Goal: Information Seeking & Learning: Learn about a topic

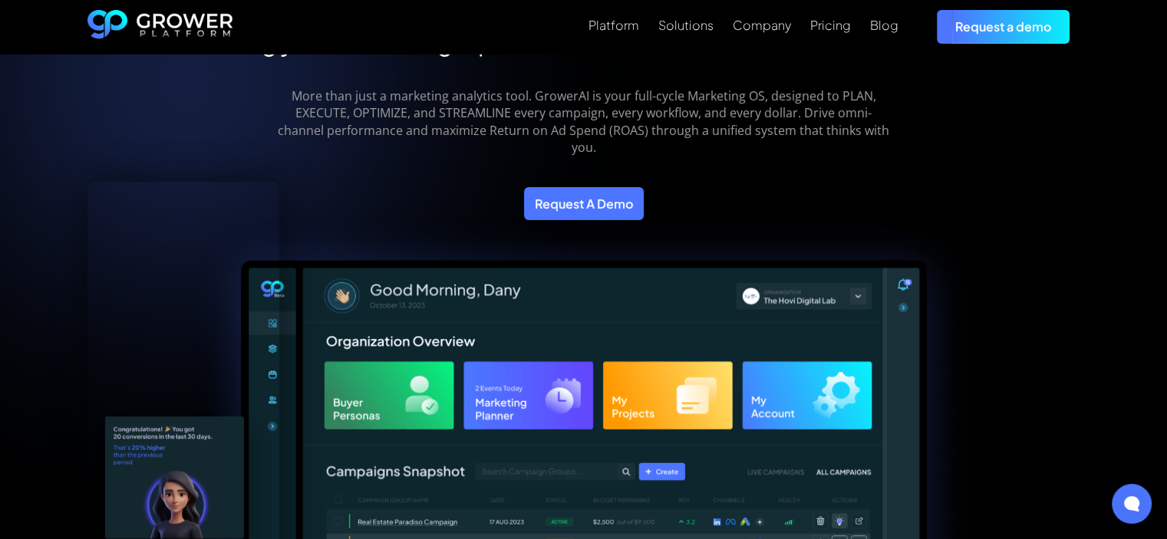
scroll to position [460, 0]
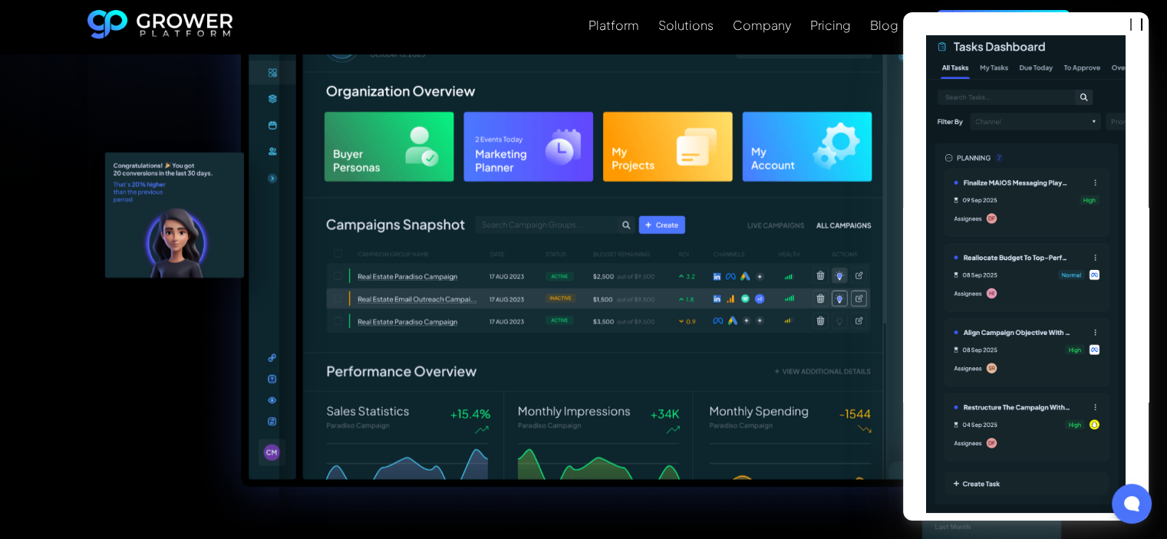
click at [469, 223] on img at bounding box center [583, 251] width 794 height 588
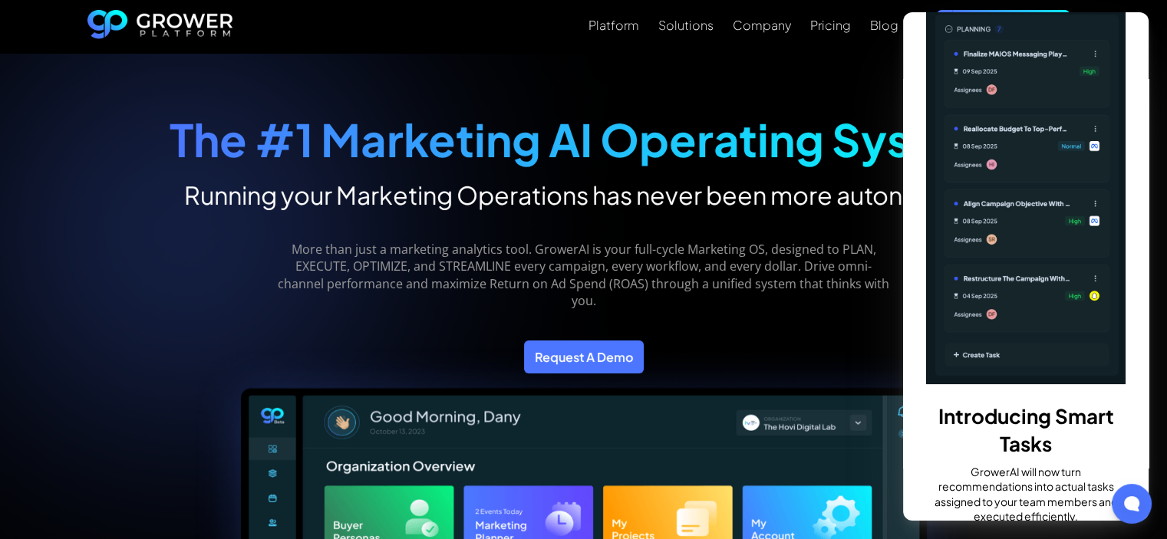
scroll to position [209, 0]
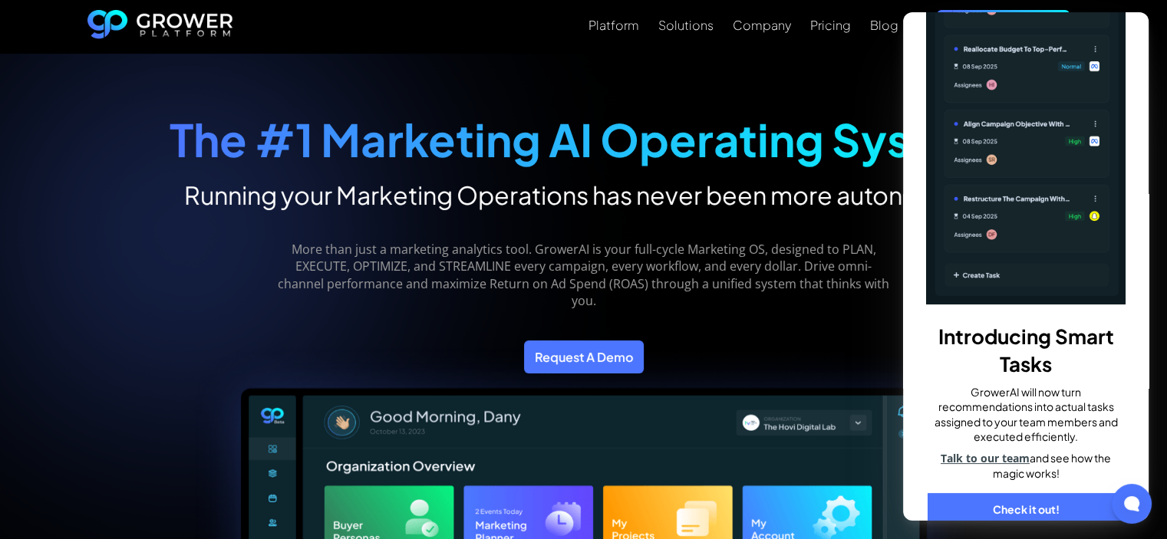
click at [1046, 493] on link "Check it out!" at bounding box center [1025, 510] width 196 height 34
click at [754, 18] on div "Company" at bounding box center [762, 25] width 58 height 15
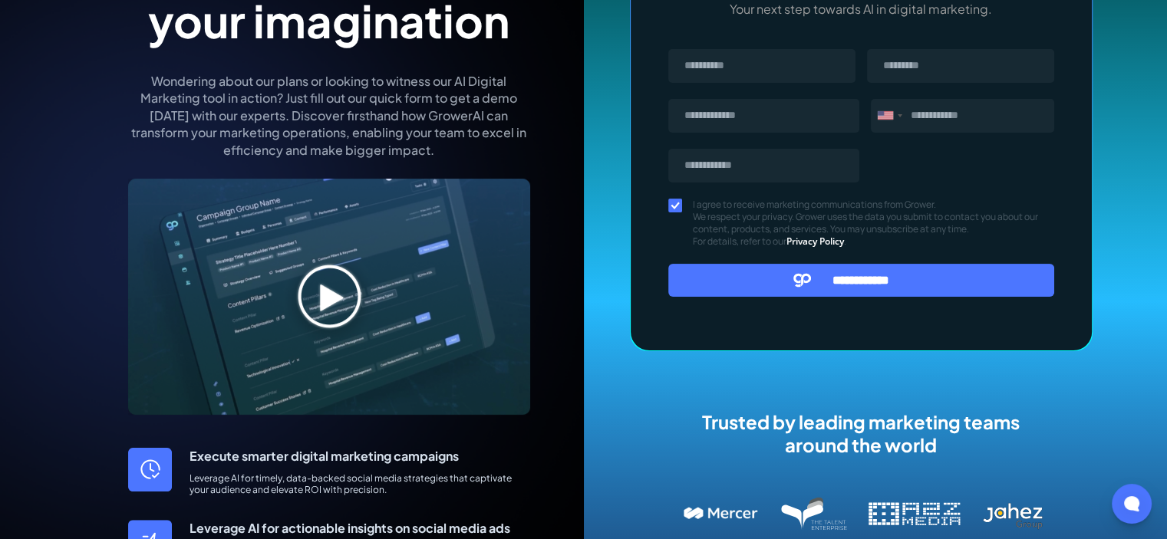
scroll to position [230, 0]
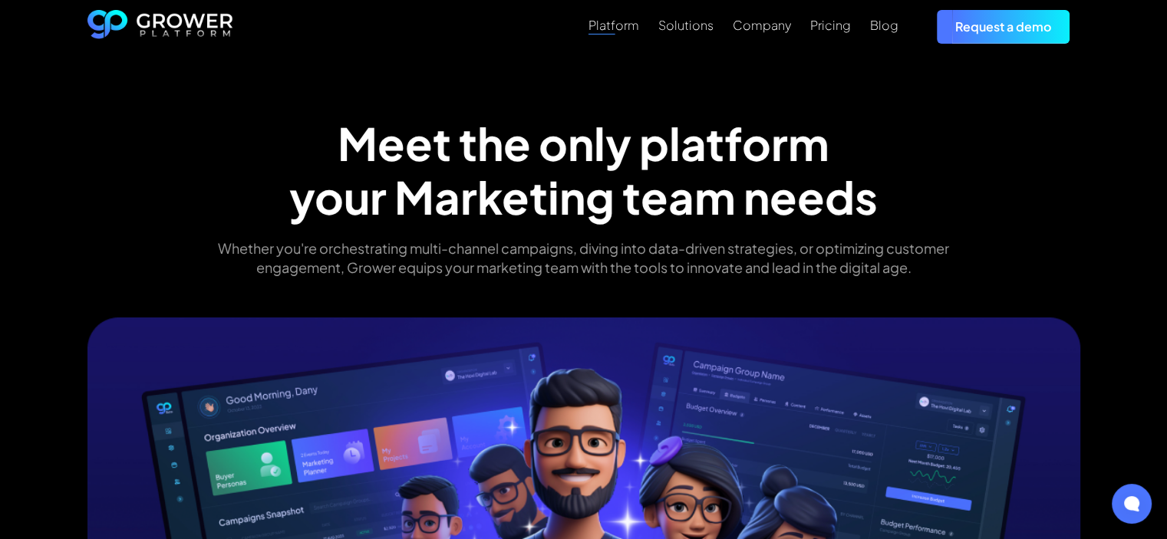
click at [598, 18] on div "Platform" at bounding box center [613, 25] width 51 height 15
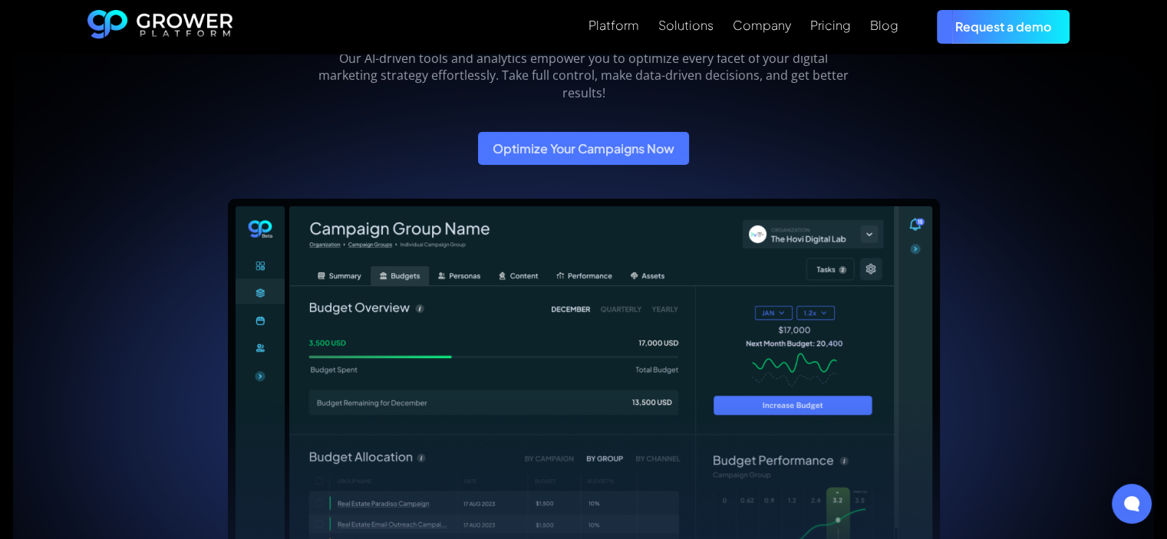
scroll to position [153, 0]
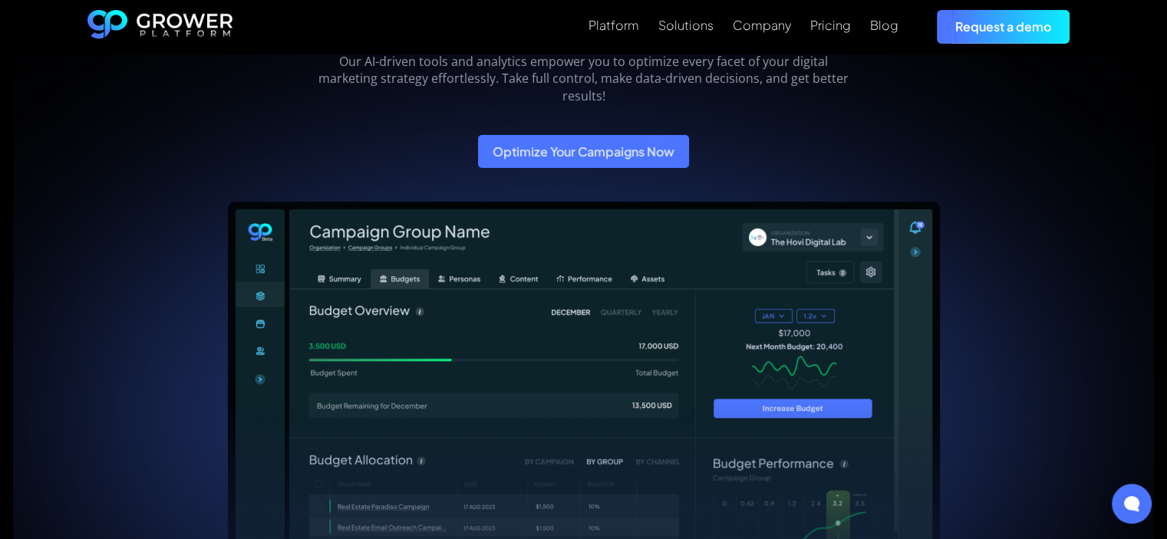
click at [990, 35] on link "Request a demo" at bounding box center [1003, 26] width 133 height 33
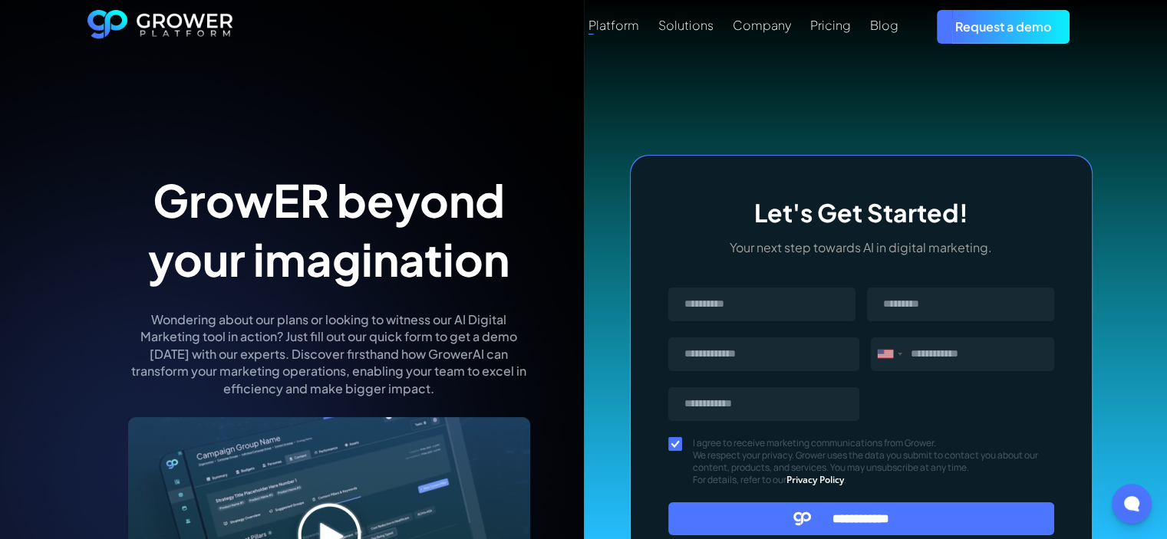
click at [633, 19] on div "Platform" at bounding box center [613, 25] width 51 height 15
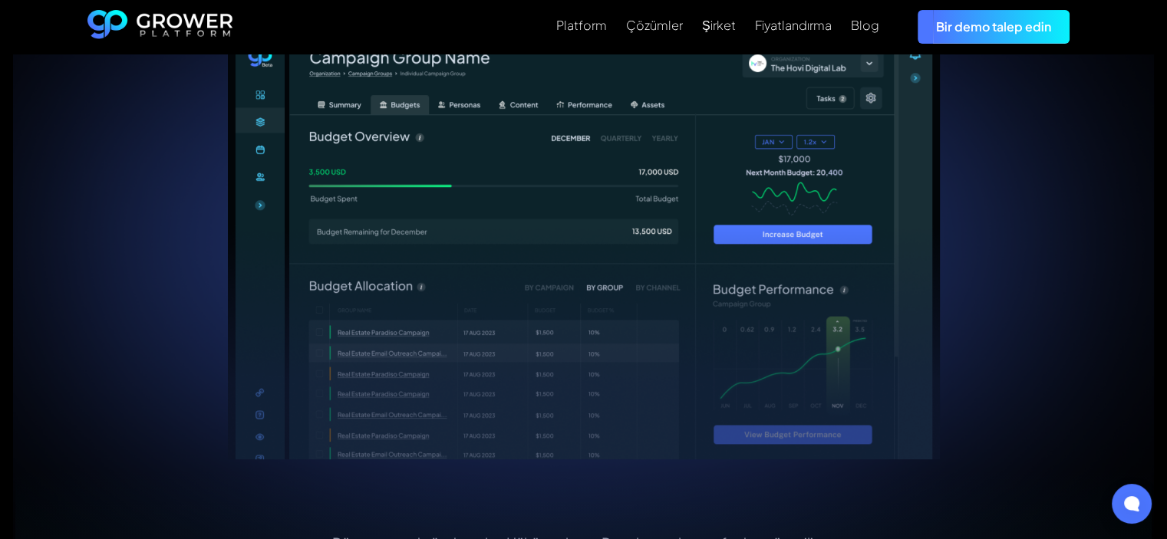
scroll to position [307, 0]
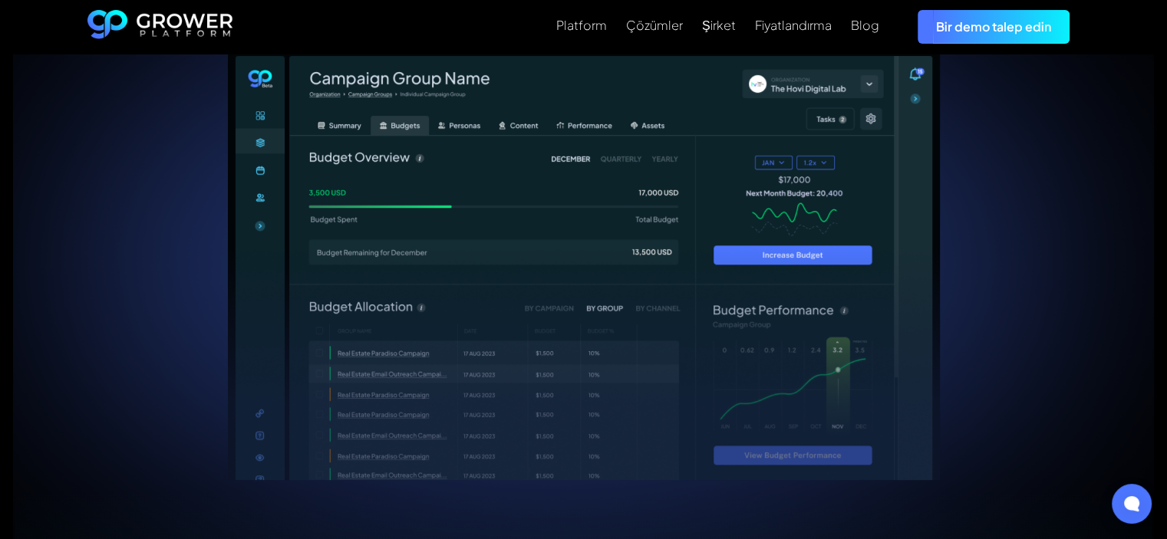
drag, startPoint x: 747, startPoint y: 211, endPoint x: 231, endPoint y: 177, distance: 517.4
click at [231, 177] on div "Pazarlamanızı Kolaylaştırın Hepsi Bir Arada Platform Yapay zeka destekli araçla…" at bounding box center [583, 129] width 713 height 703
click at [1001, 193] on div "Pazarlamanızı Kolaylaştırın Hepsi Bir Arada Platform Yapay zeka destekli araçla…" at bounding box center [583, 129] width 1027 height 703
click at [934, 246] on div "Pazarlamanızı Kolaylaştırın Hepsi Bir Arada Platform Yapay zeka destekli araçla…" at bounding box center [583, 129] width 713 height 703
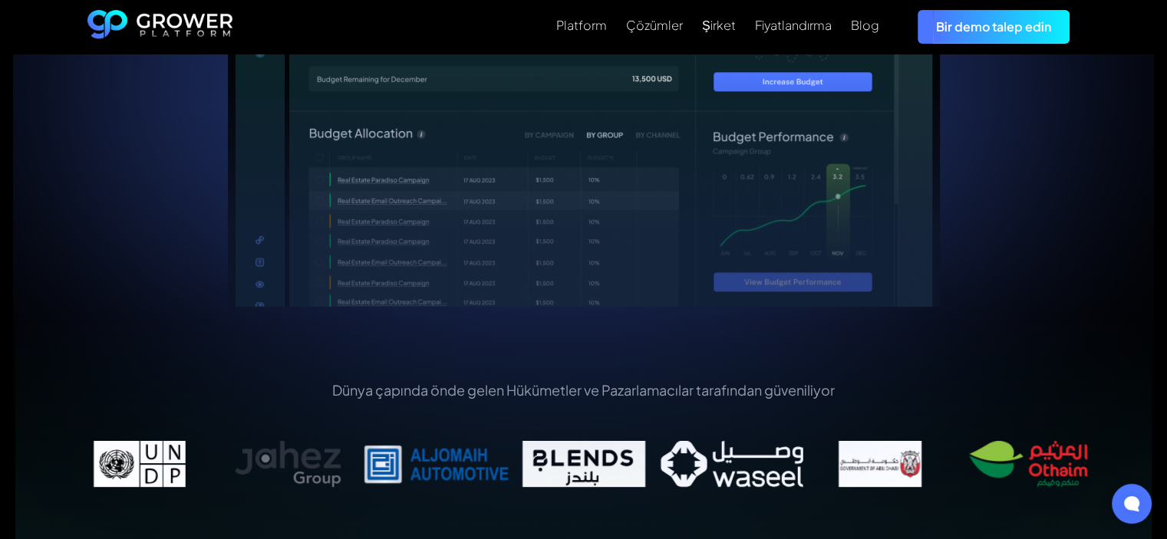
scroll to position [537, 0]
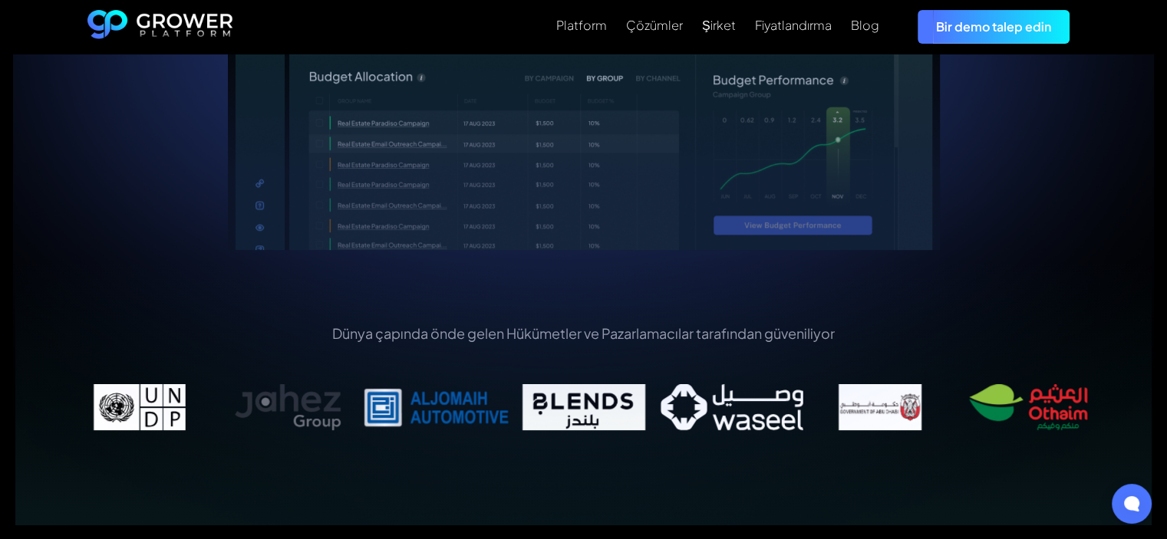
drag, startPoint x: 331, startPoint y: 344, endPoint x: 488, endPoint y: 349, distance: 156.6
click at [488, 349] on div "Dünya çapında önde gelen Hükümetler ve Pazarlamacılar tarafından güveniliyor" at bounding box center [584, 388] width 1036 height 128
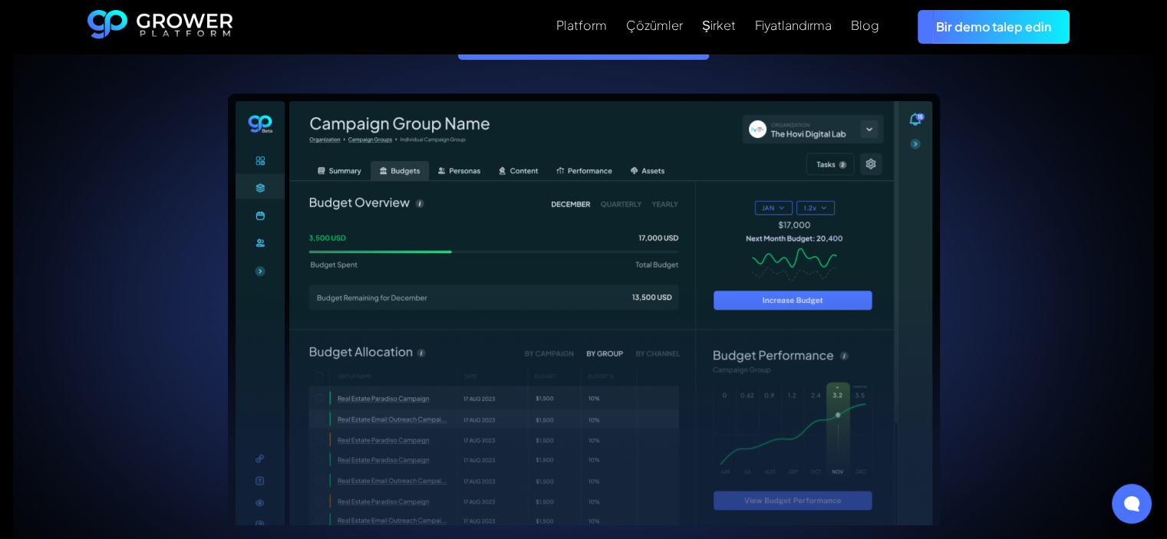
scroll to position [230, 0]
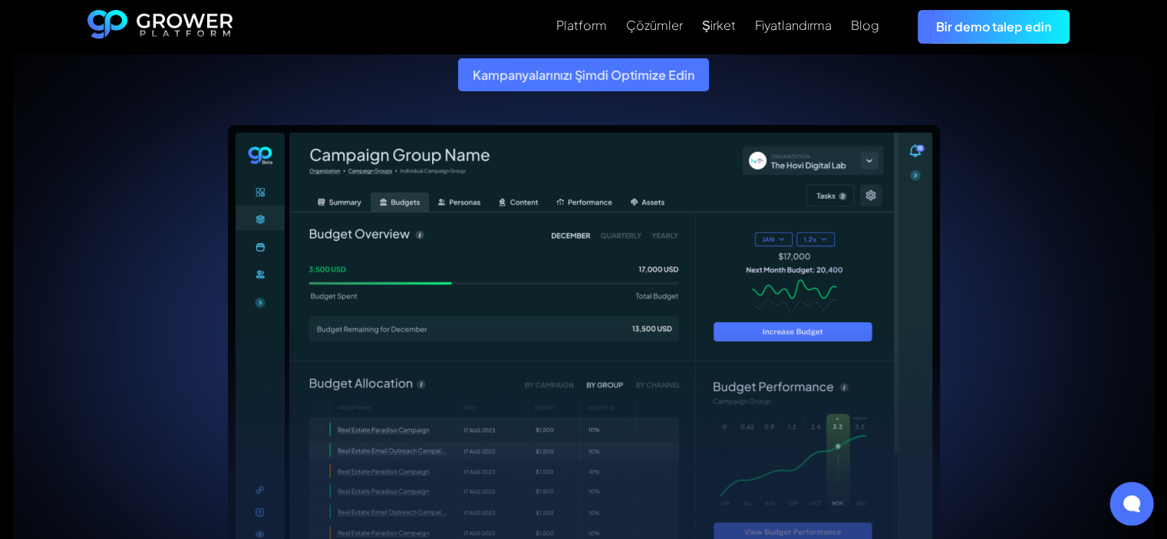
click at [1129, 506] on icon at bounding box center [1131, 504] width 17 height 17
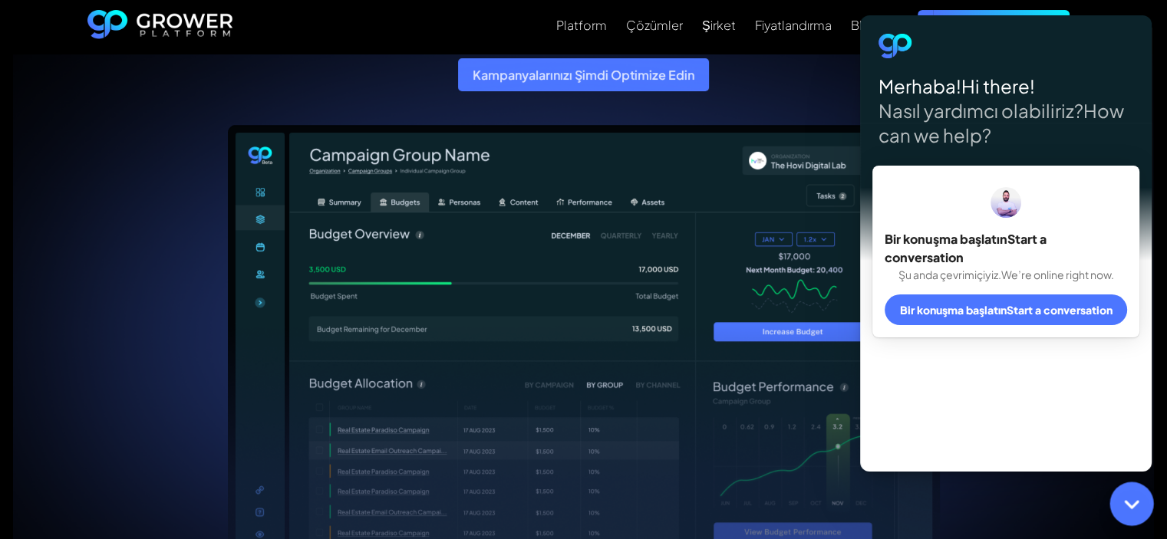
click at [1140, 496] on div at bounding box center [1131, 504] width 44 height 44
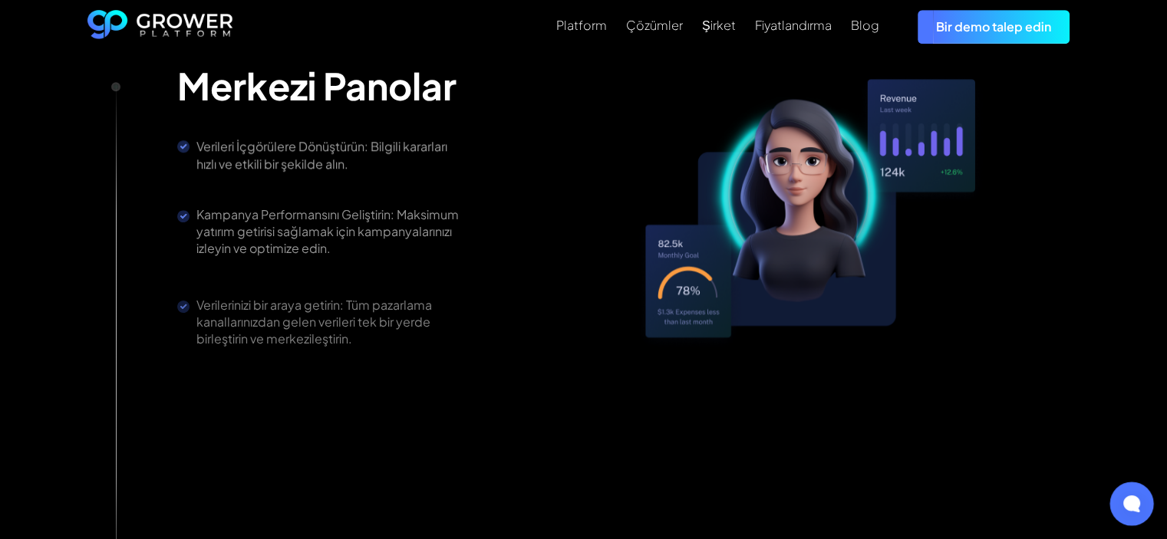
scroll to position [1074, 0]
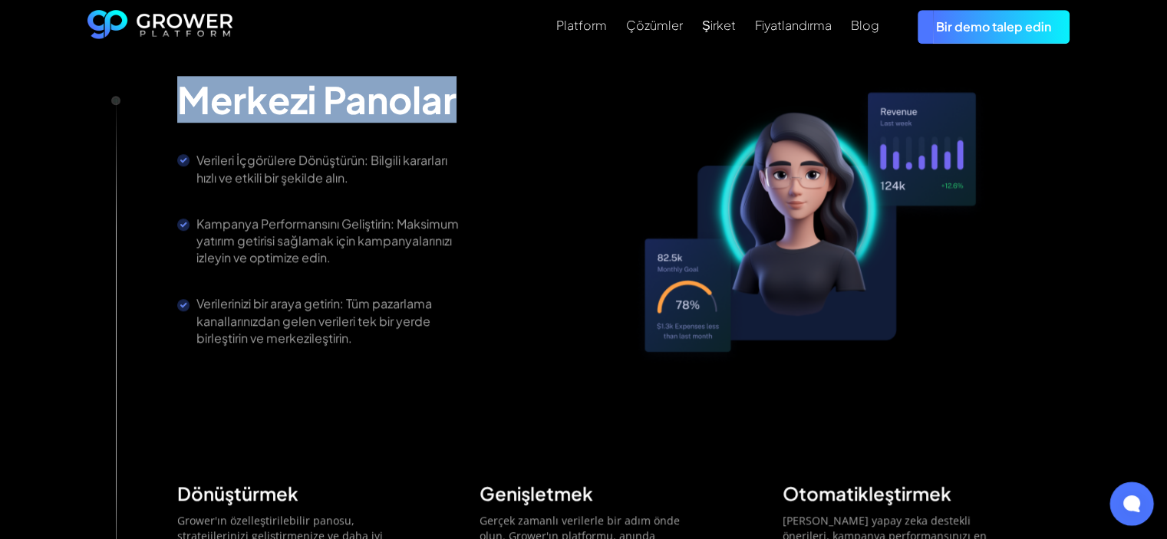
drag, startPoint x: 175, startPoint y: 100, endPoint x: 519, endPoint y: 123, distance: 344.4
click at [519, 123] on div "Merkezi Panolar Verileri İçgörülere Dönüştürün: Bilgili kararları hızlı ve etki…" at bounding box center [583, 295] width 951 height 614
click at [334, 125] on div "Merkezi Panolar Verileri İçgörülere Dönüştürün: Bilgili kararları hızlı ve etki…" at bounding box center [325, 223] width 296 height 292
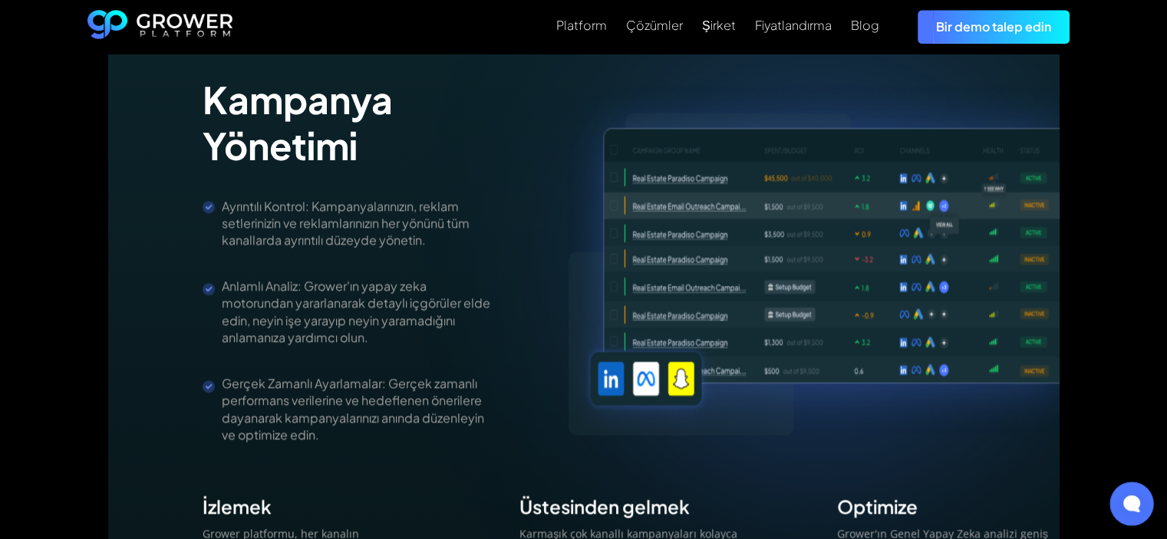
scroll to position [1688, 0]
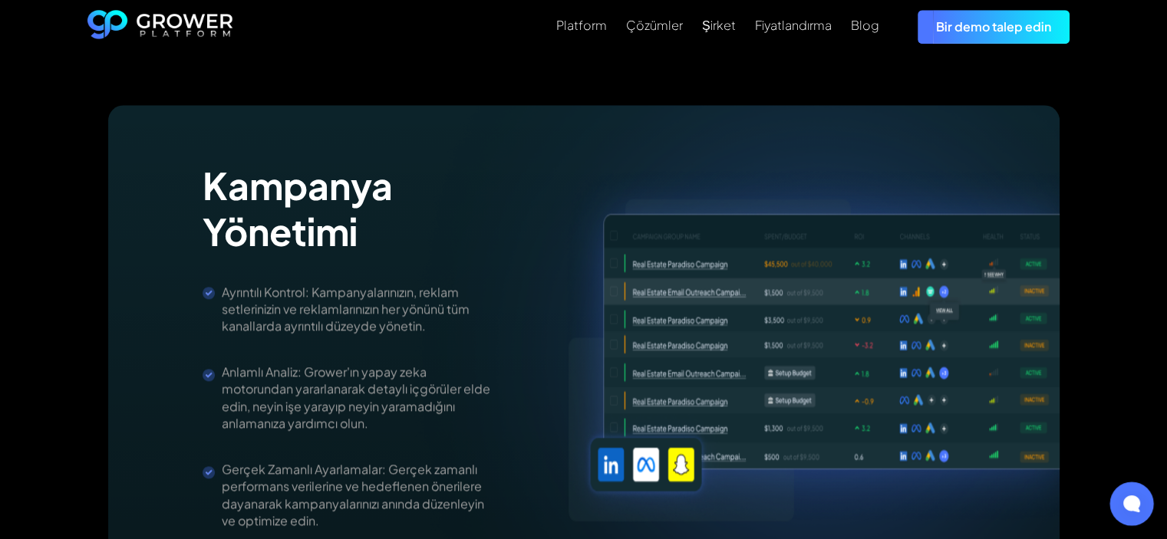
drag, startPoint x: 208, startPoint y: 180, endPoint x: 546, endPoint y: 193, distance: 338.5
click at [546, 193] on div "Kampanya Yönetimi Ayrıntılı Kontrol: Kampanyalarınızın, reklam setlerinizin ve …" at bounding box center [631, 346] width 857 height 367
click at [409, 232] on h2 "Kampanya Yönetimi" at bounding box center [347, 209] width 288 height 92
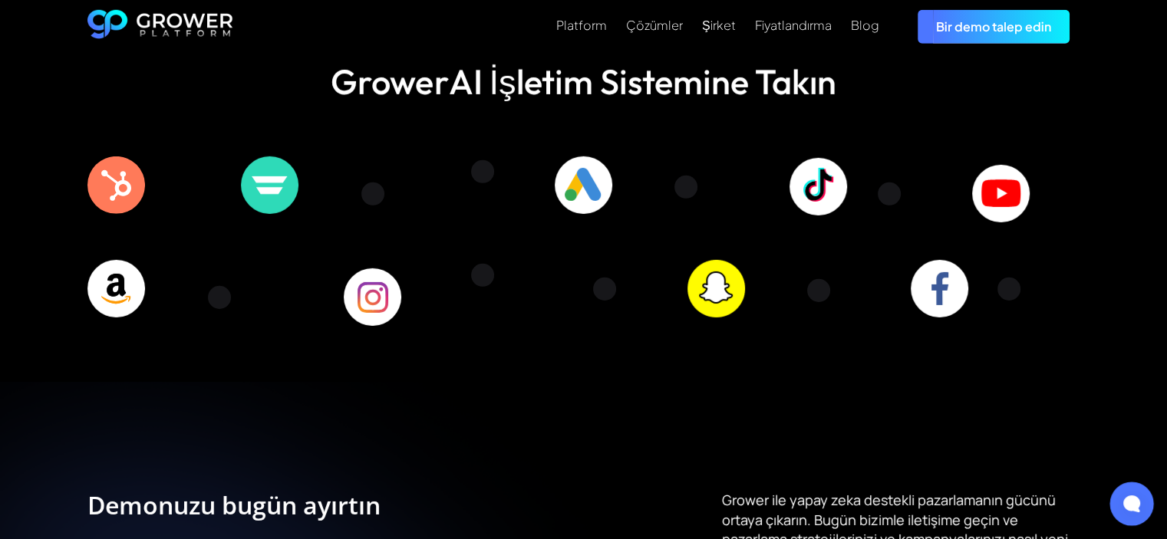
scroll to position [4553, 0]
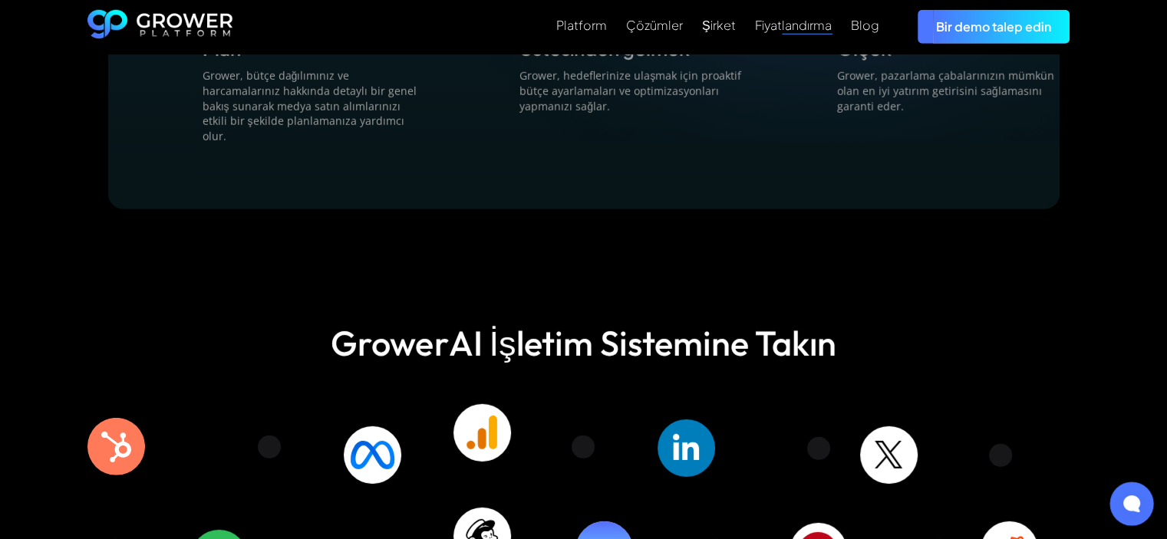
click at [795, 38] on div "Platform Çözümler Şirket Fiyatlandırma Blog Bir demo talep edin" at bounding box center [656, 26] width 847 height 33
click at [807, 28] on font "Fiyatlandırma" at bounding box center [793, 25] width 77 height 16
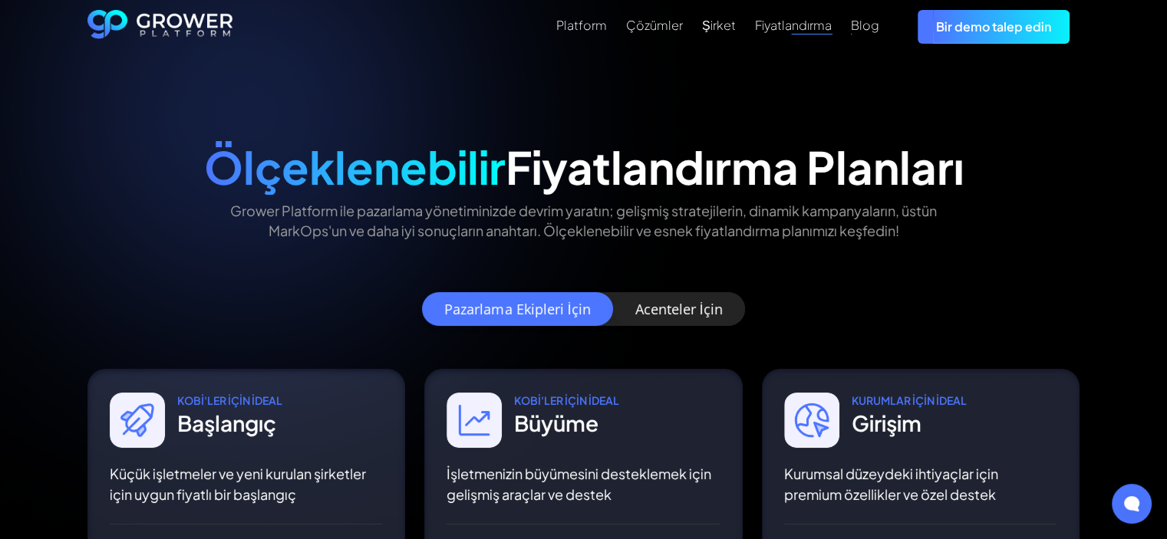
click at [876, 32] on font "Blog" at bounding box center [865, 25] width 28 height 16
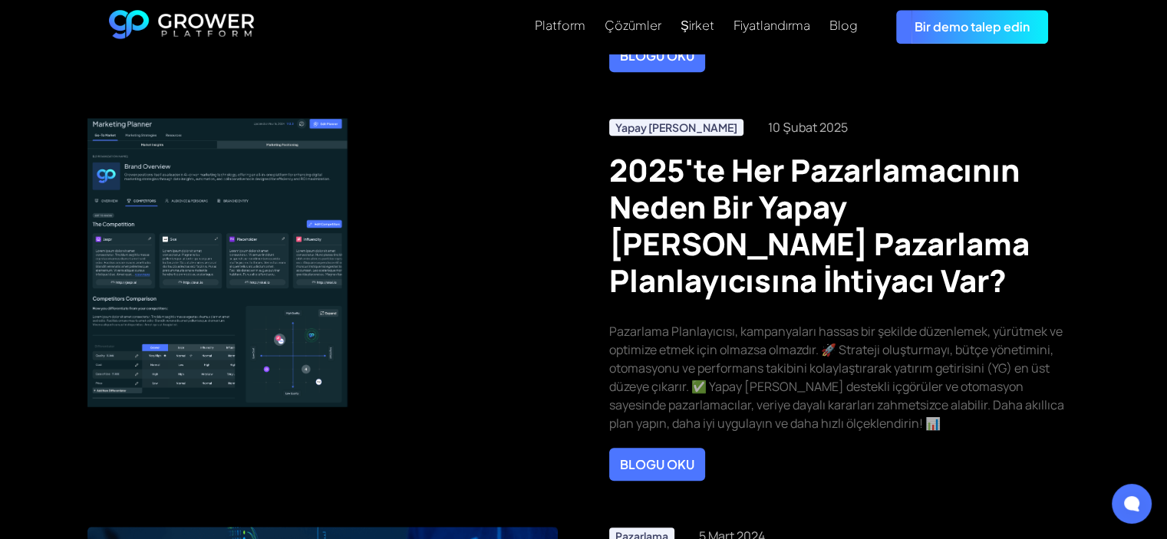
scroll to position [1458, 0]
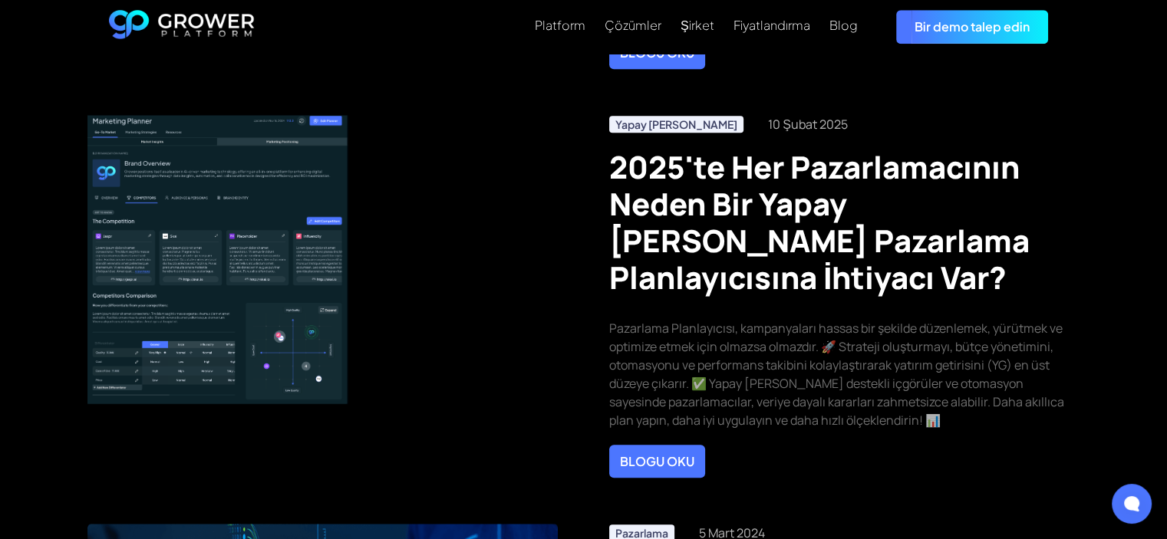
click at [271, 173] on img at bounding box center [218, 260] width 262 height 290
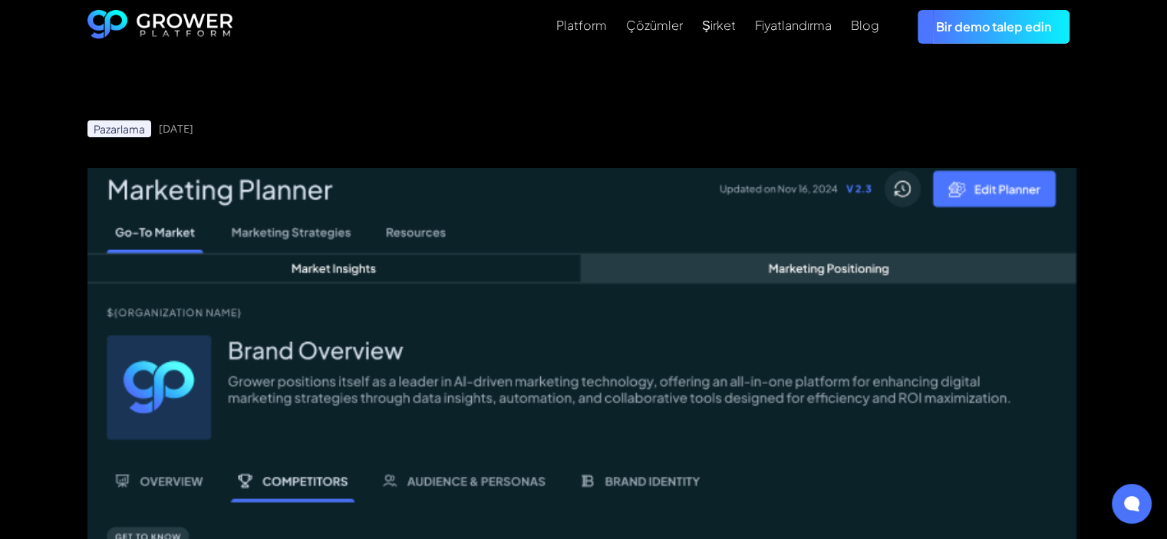
scroll to position [77, 0]
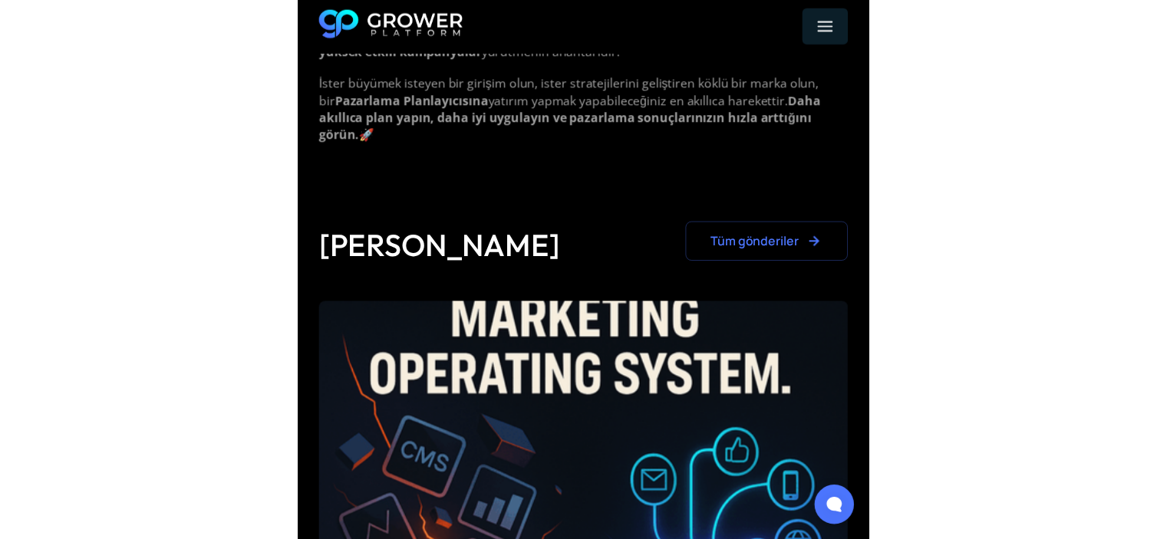
scroll to position [2767, 0]
